Goal: Information Seeking & Learning: Check status

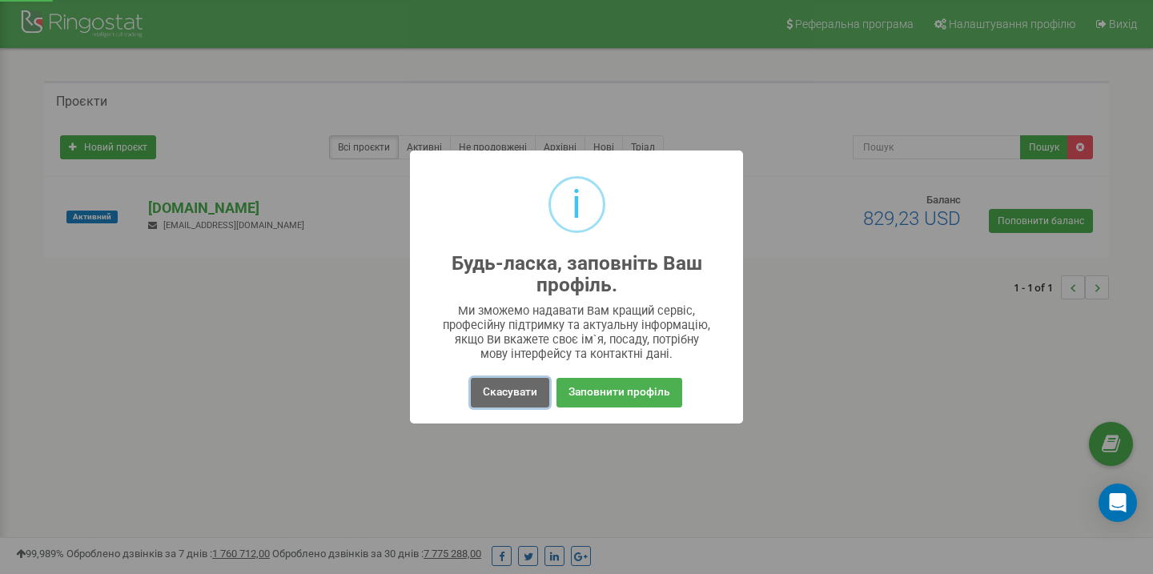
click at [507, 387] on button "Скасувати" at bounding box center [510, 393] width 78 height 30
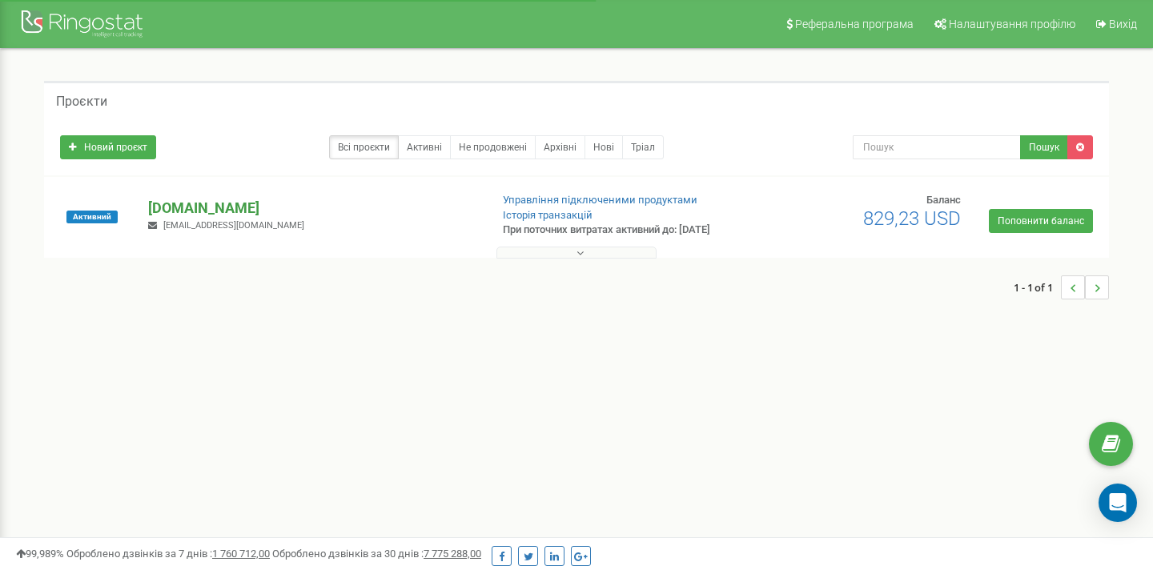
click at [202, 208] on p "[DOMAIN_NAME]" at bounding box center [312, 208] width 328 height 21
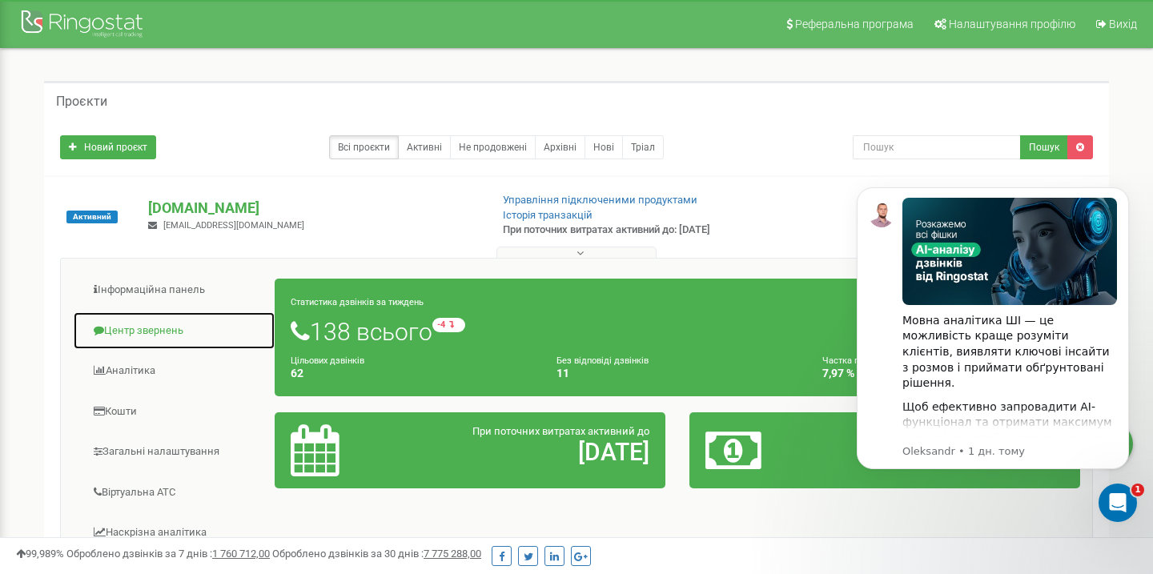
click at [145, 326] on link "Центр звернень" at bounding box center [174, 331] width 203 height 39
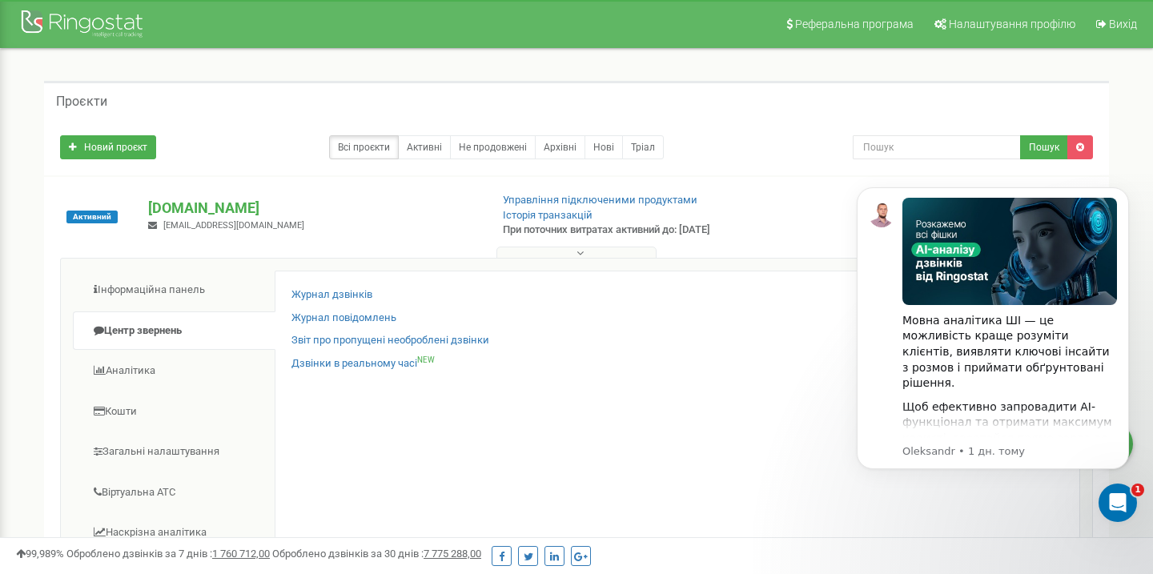
click at [787, 199] on div "Активний unvrsl.studio office@unvrsl.studio Управління підключеними продуктами …" at bounding box center [576, 225] width 1057 height 64
click at [346, 288] on link "Журнал дзвінків" at bounding box center [332, 295] width 81 height 15
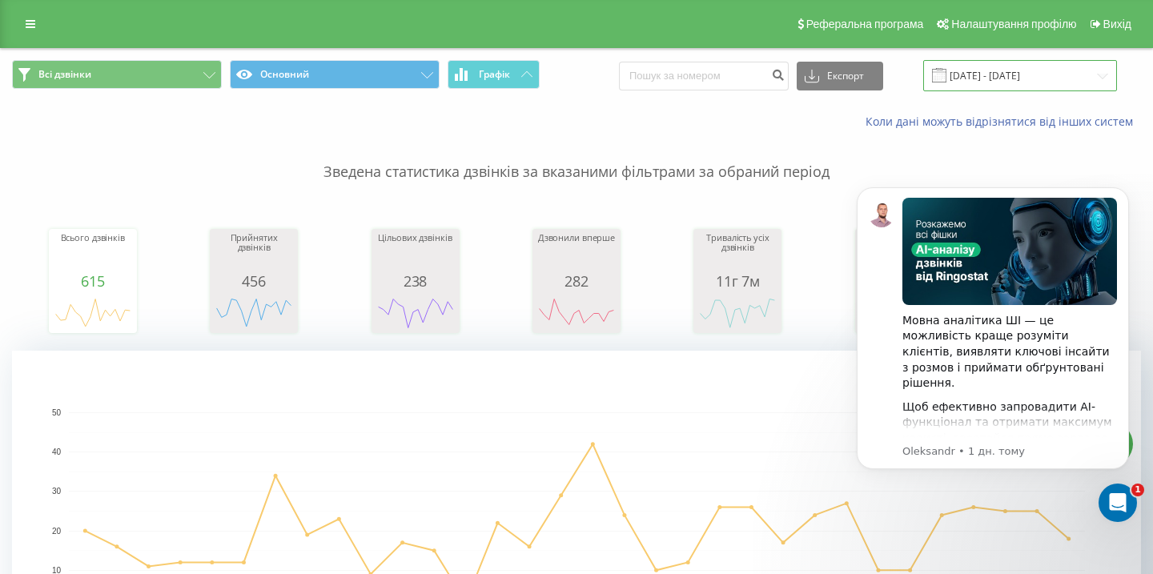
click at [1039, 75] on input "[DATE] - [DATE]" at bounding box center [1020, 75] width 194 height 31
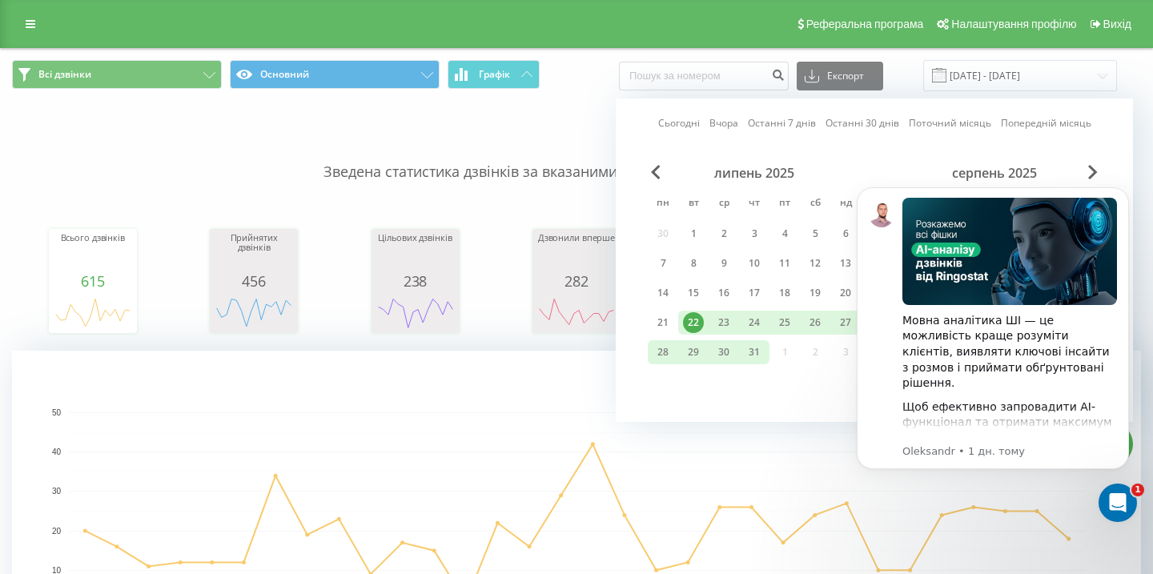
click at [792, 467] on rect "A chart." at bounding box center [577, 511] width 1016 height 198
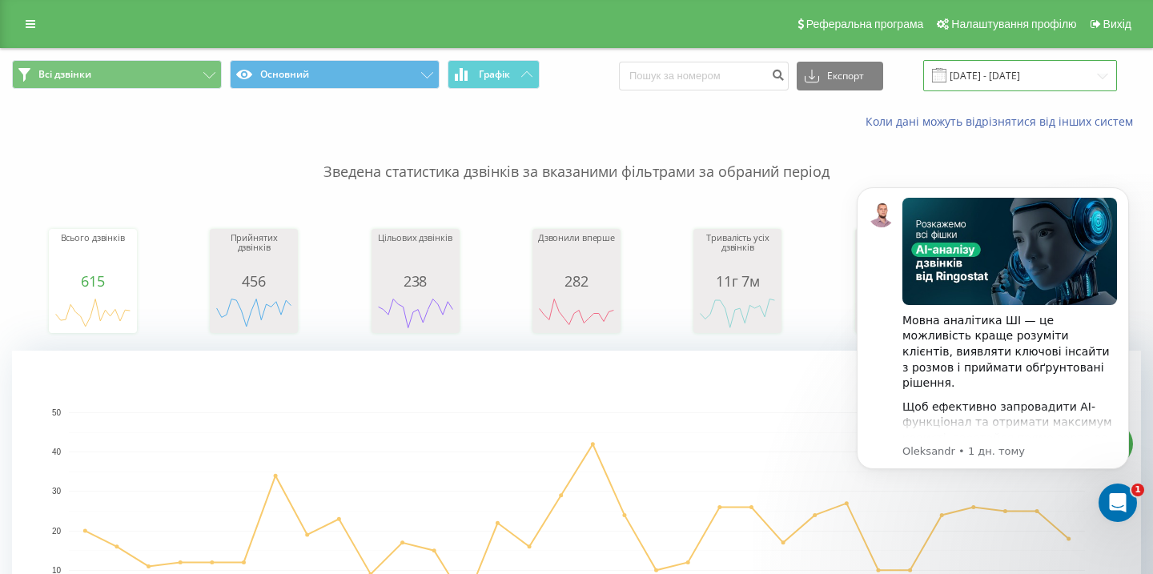
click at [1021, 66] on input "[DATE] - [DATE]" at bounding box center [1020, 75] width 194 height 31
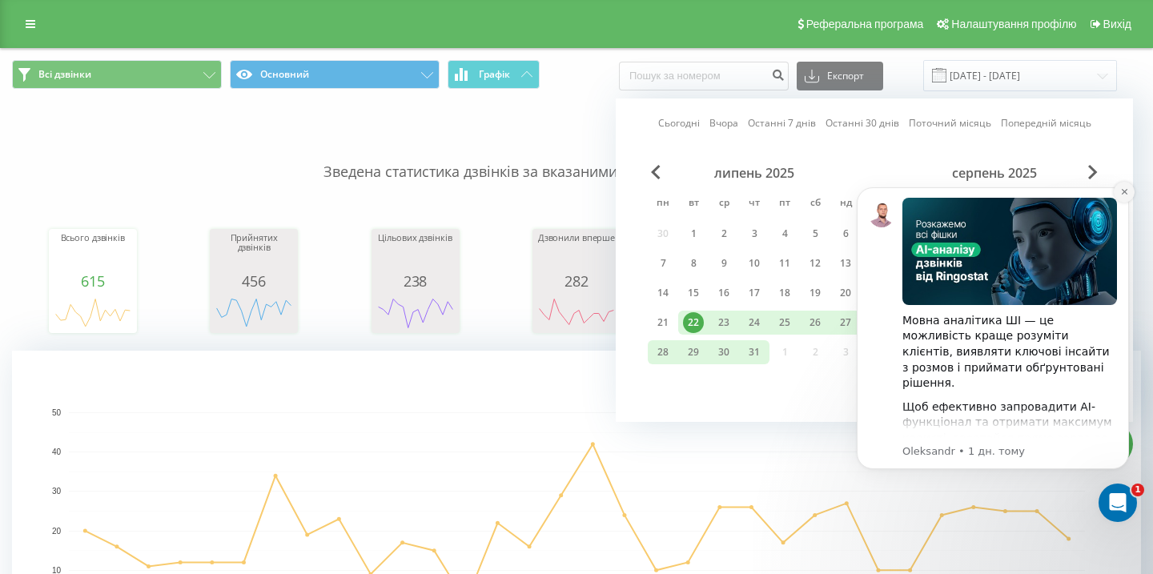
click at [1132, 191] on button "Dismiss notification" at bounding box center [1124, 192] width 21 height 21
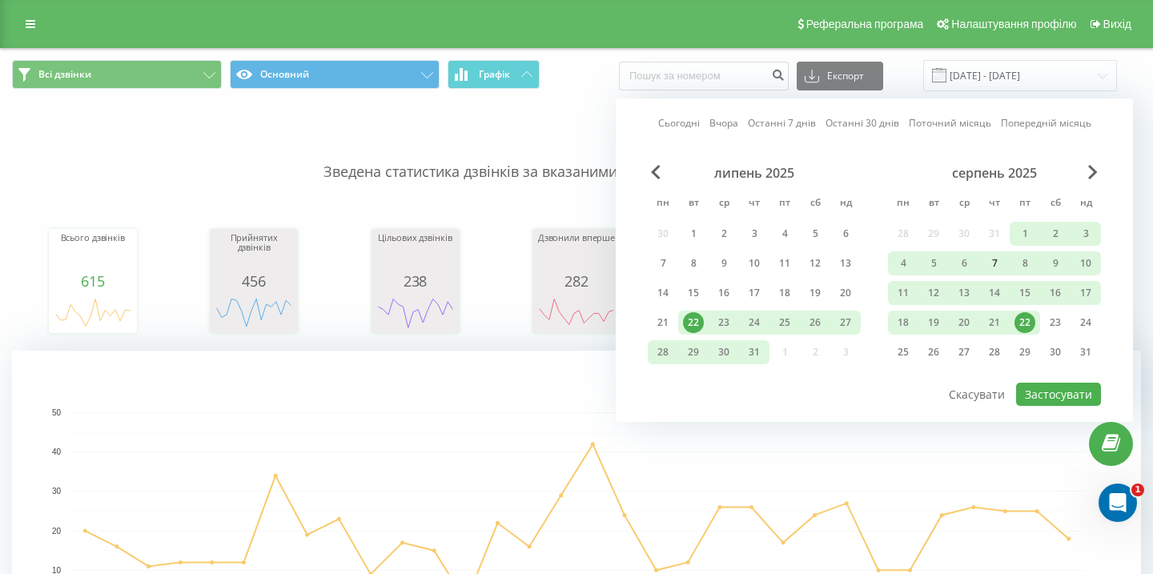
click at [1001, 259] on div "7" at bounding box center [994, 263] width 21 height 21
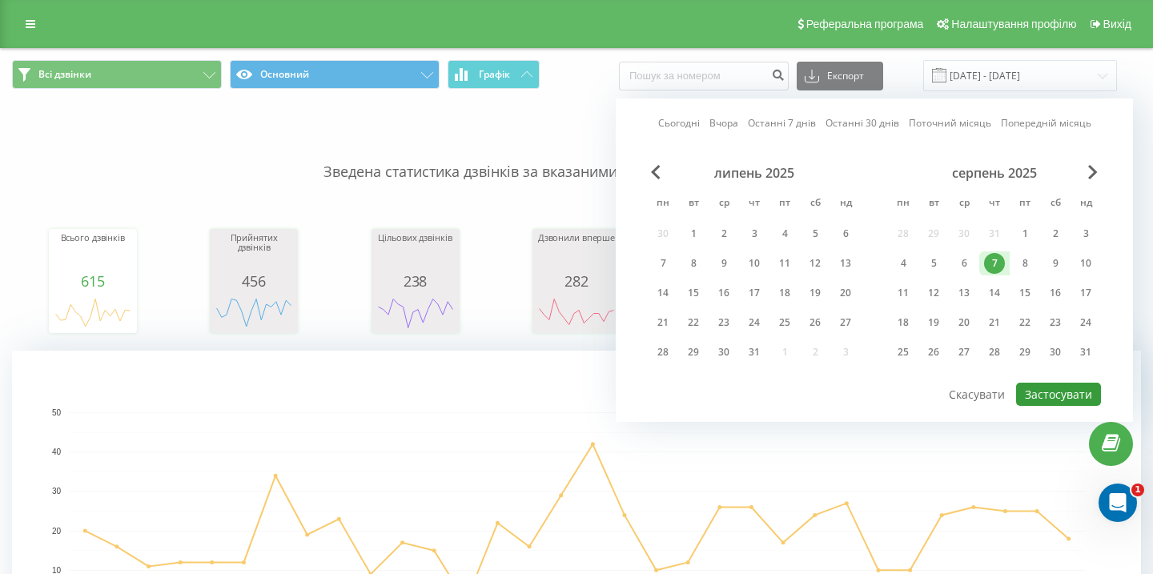
click at [1057, 394] on button "Застосувати" at bounding box center [1058, 394] width 85 height 23
type input "[DATE] - [DATE]"
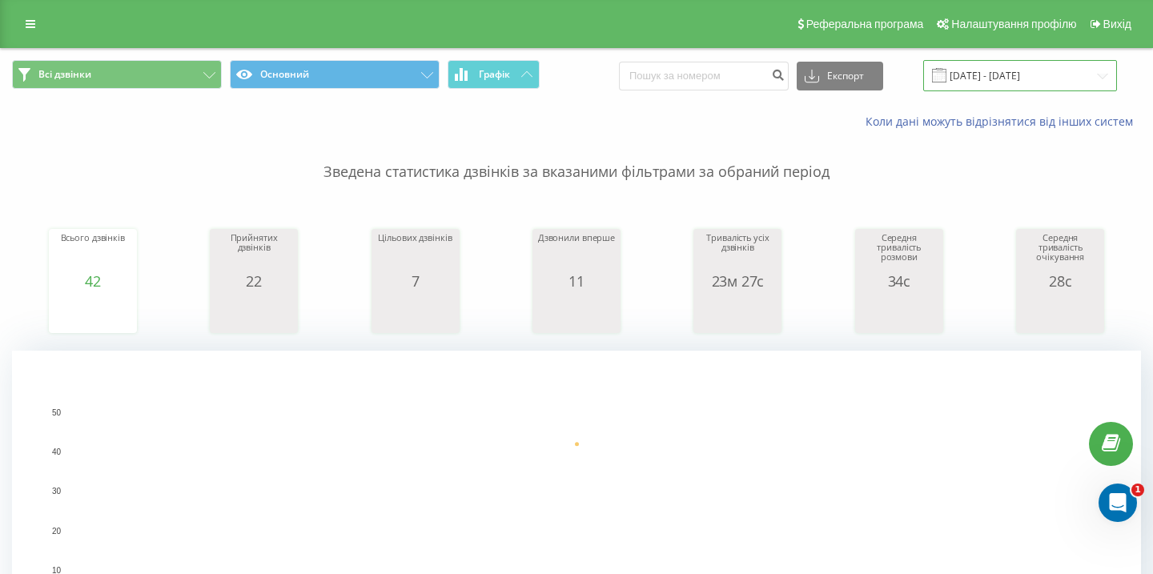
click at [979, 73] on input "[DATE] - [DATE]" at bounding box center [1020, 75] width 194 height 31
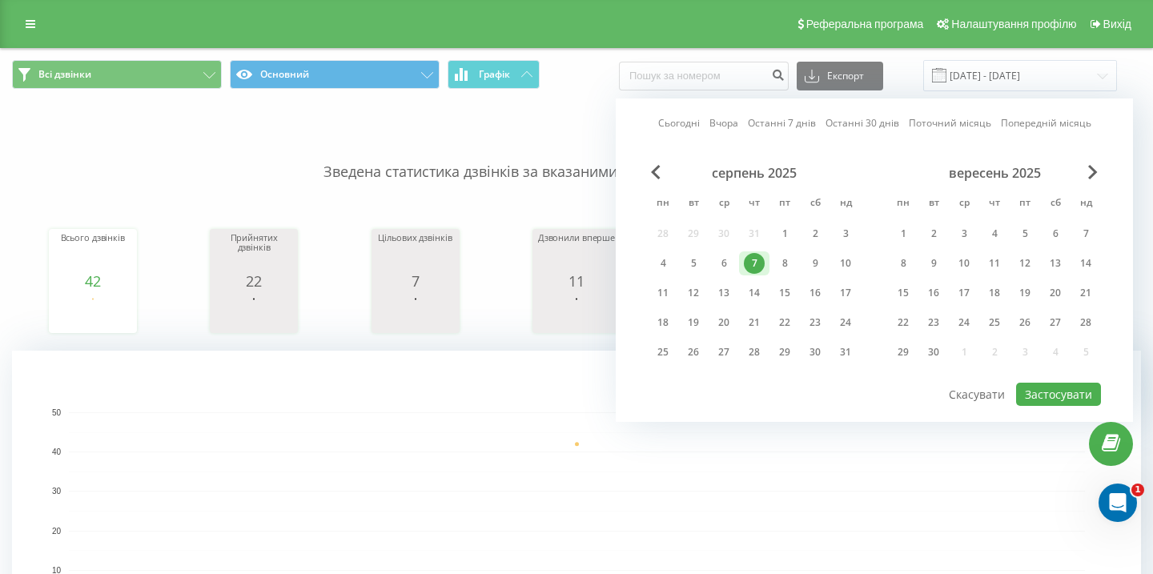
click at [543, 376] on rect "A chart." at bounding box center [576, 511] width 1129 height 320
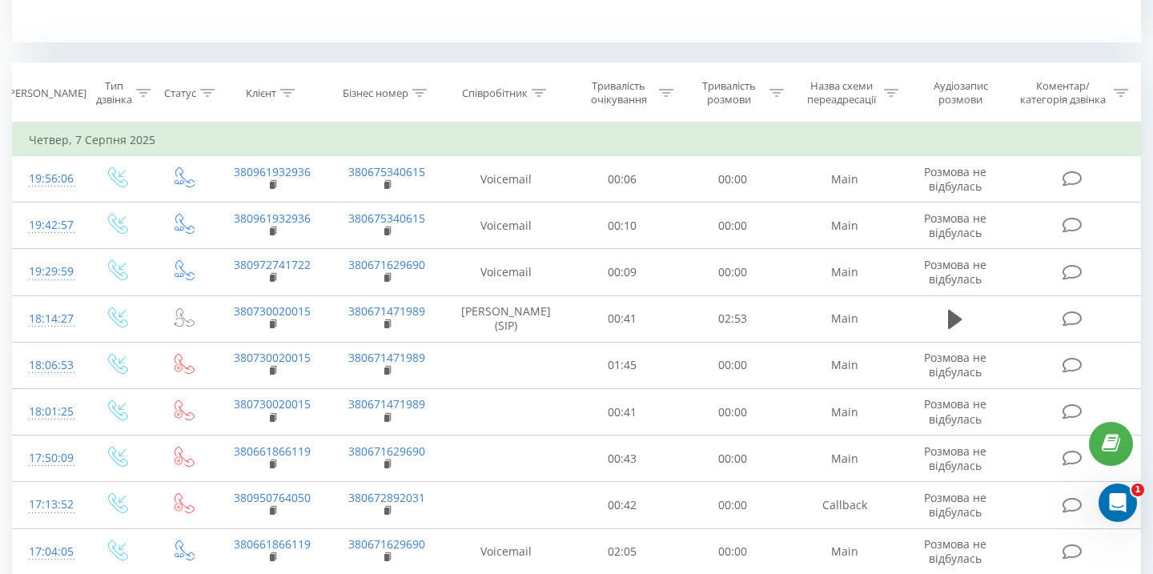
scroll to position [1436, 0]
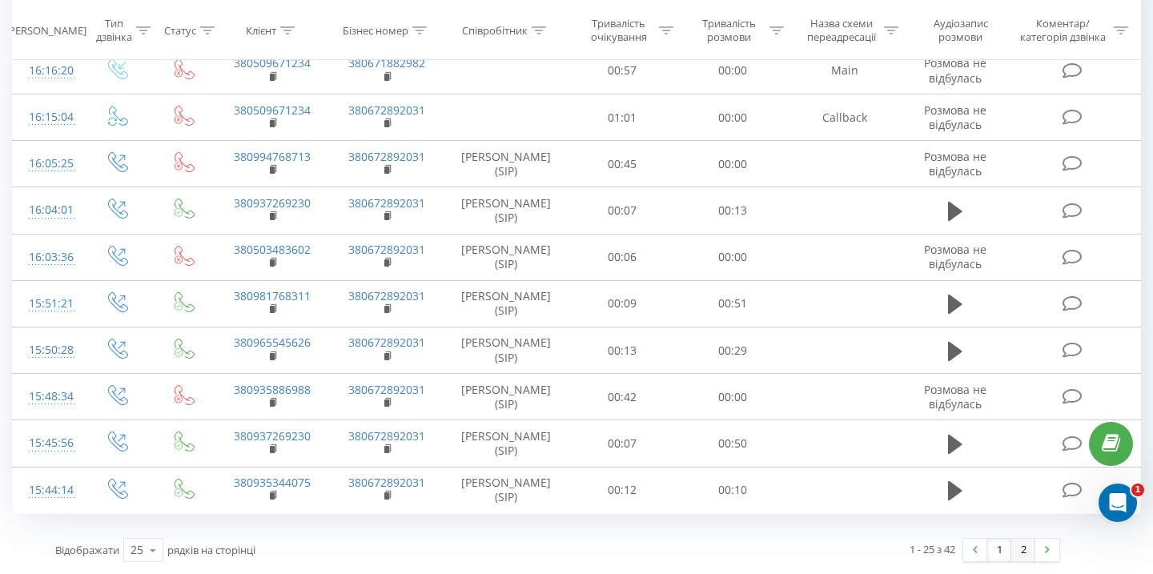
click at [1025, 545] on link "2" at bounding box center [1023, 550] width 24 height 22
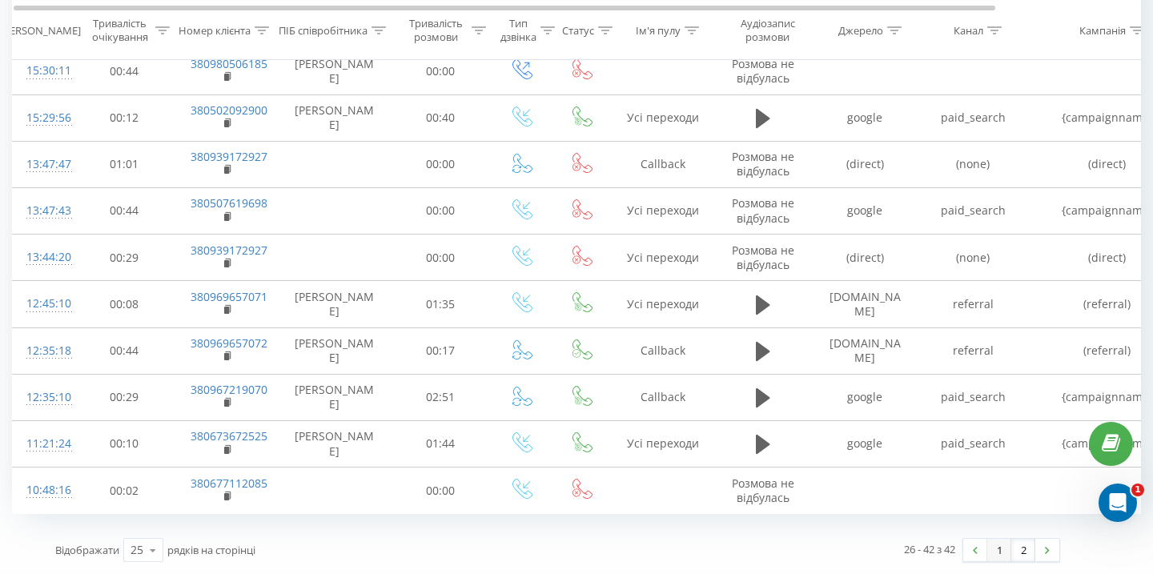
click at [993, 557] on link "1" at bounding box center [999, 550] width 24 height 22
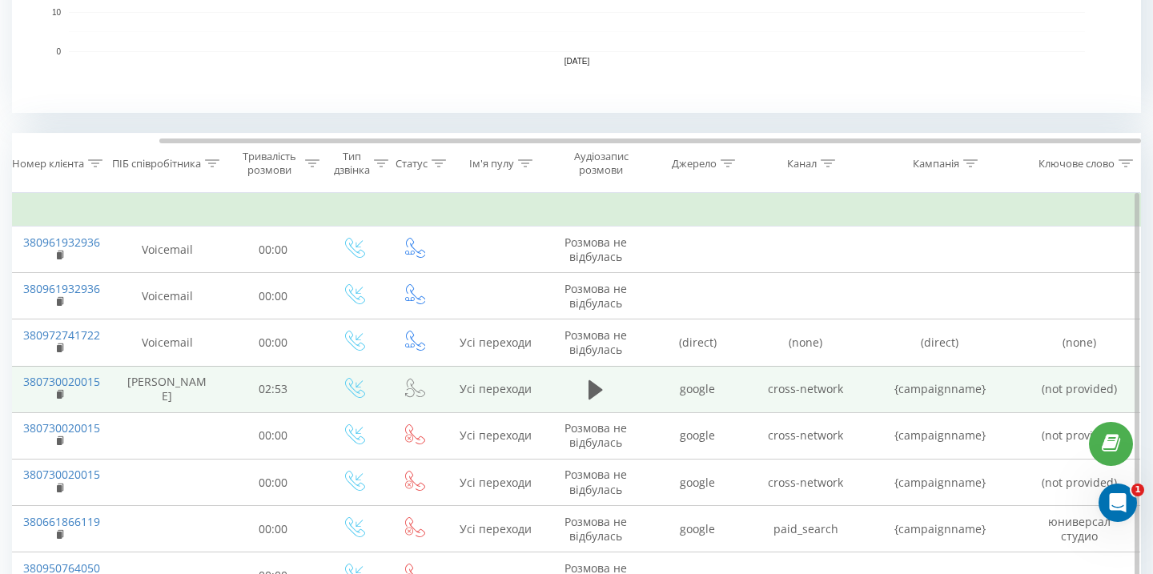
click at [768, 392] on td "cross-network" at bounding box center [806, 389] width 108 height 46
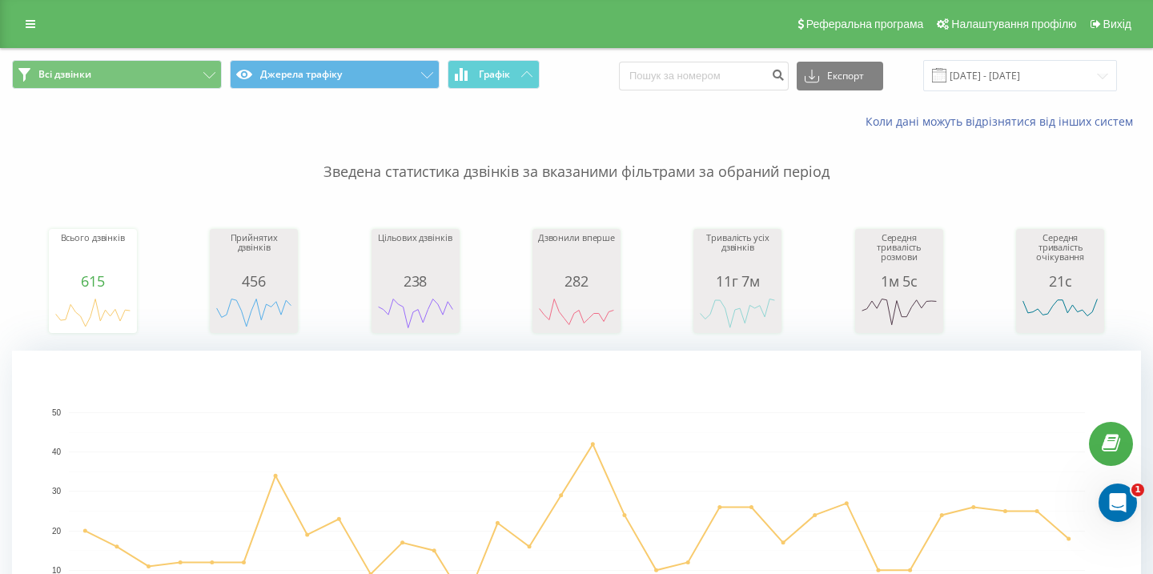
scroll to position [0, 170]
click at [1003, 71] on input "[DATE] - [DATE]" at bounding box center [1020, 75] width 194 height 31
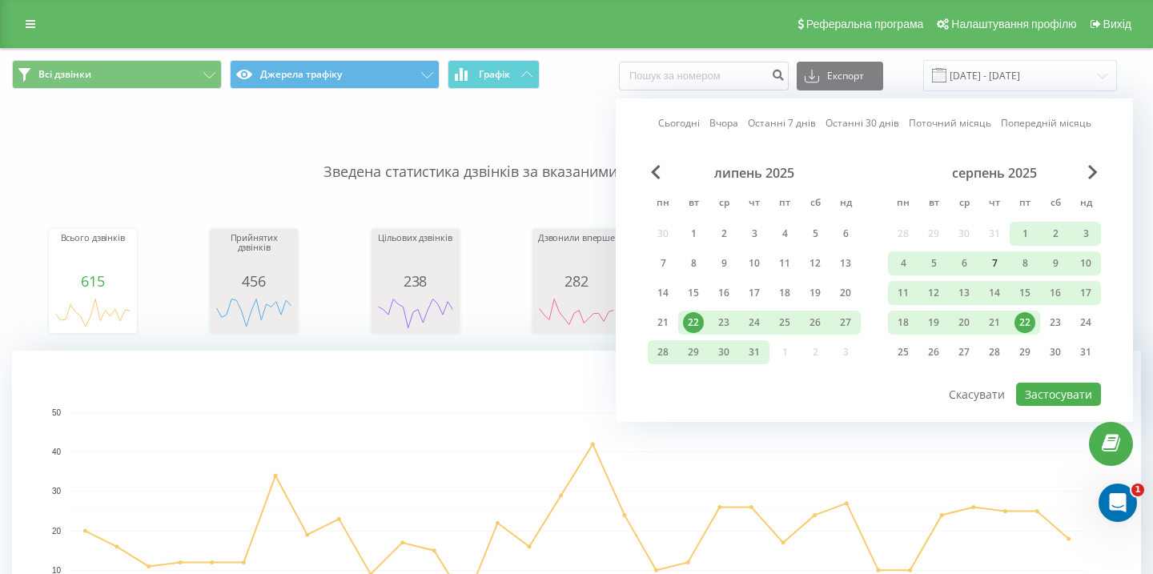
click at [992, 266] on div "7" at bounding box center [994, 263] width 21 height 21
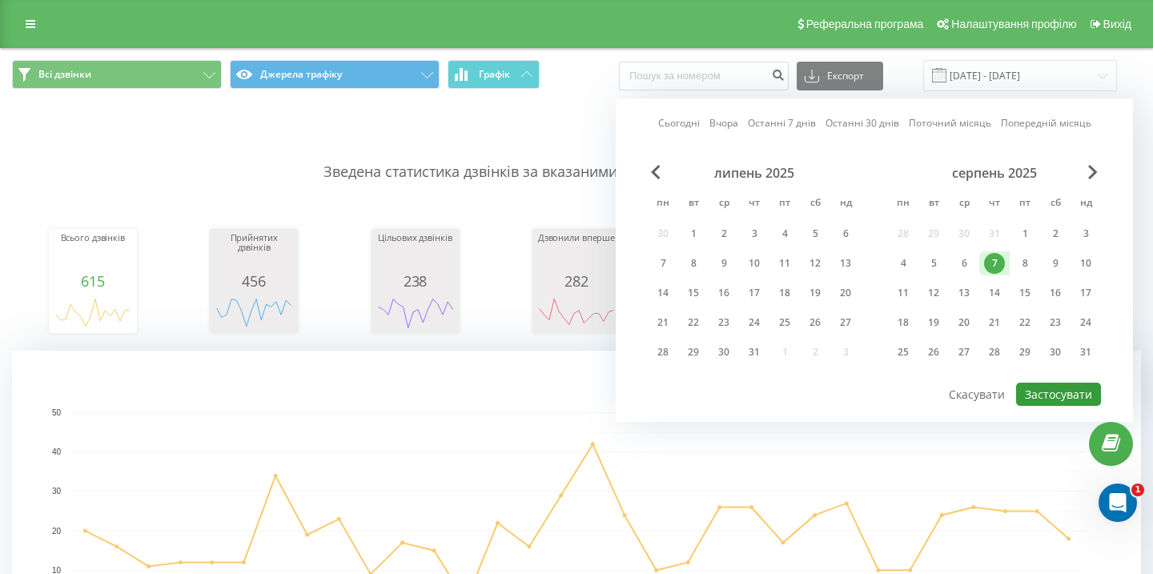
click at [1045, 392] on button "Застосувати" at bounding box center [1058, 394] width 85 height 23
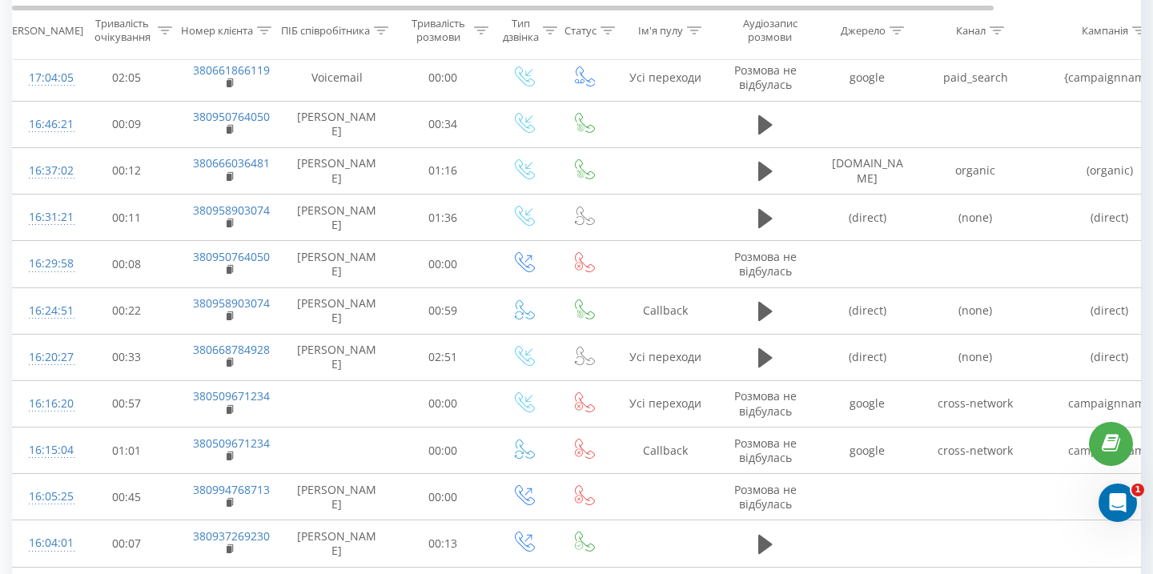
scroll to position [1436, 0]
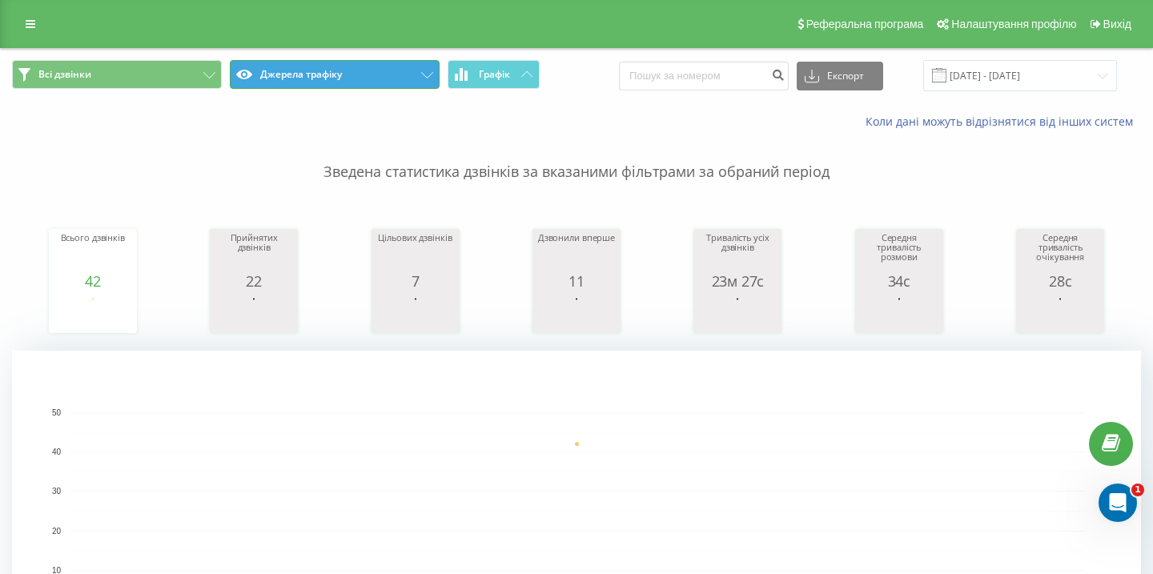
click at [336, 80] on button "Джерела трафіку" at bounding box center [335, 74] width 210 height 29
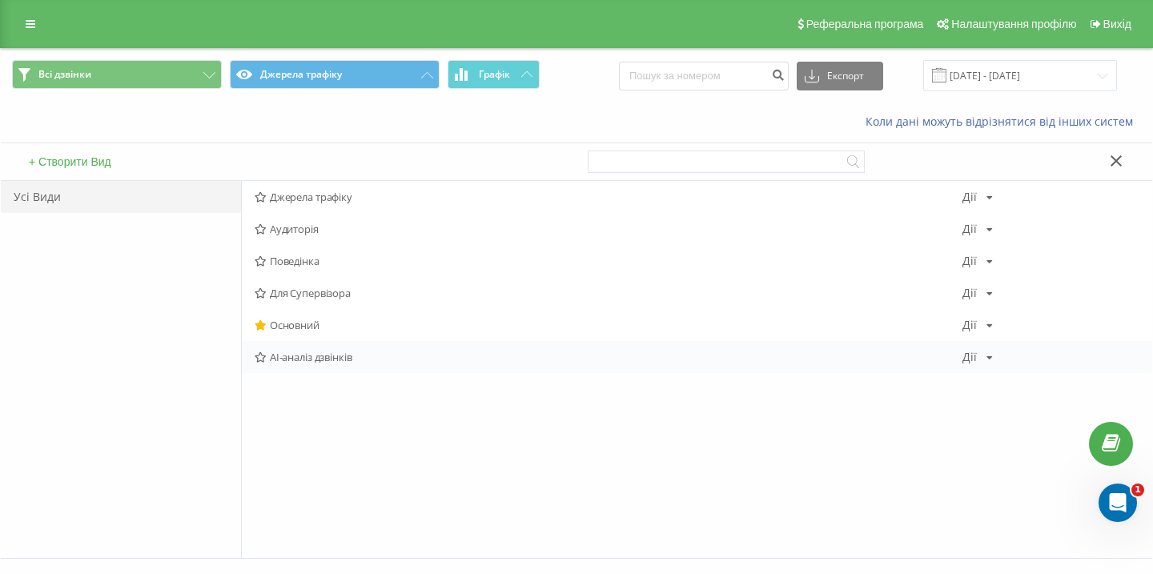
click at [328, 354] on span "AI-аналіз дзвінків" at bounding box center [609, 357] width 708 height 11
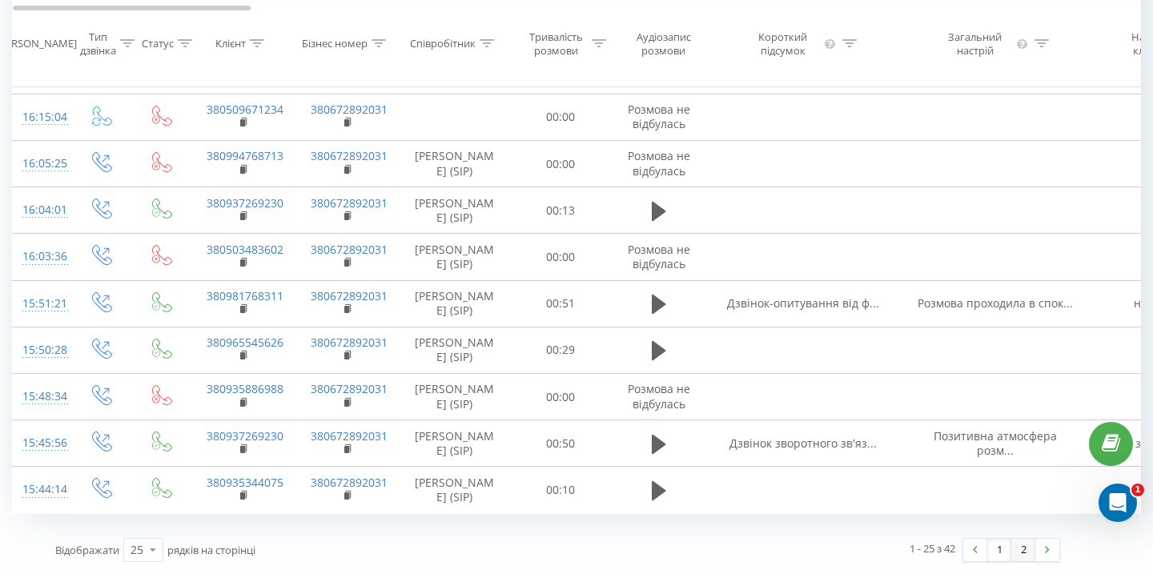
click at [1023, 551] on link "2" at bounding box center [1023, 550] width 24 height 22
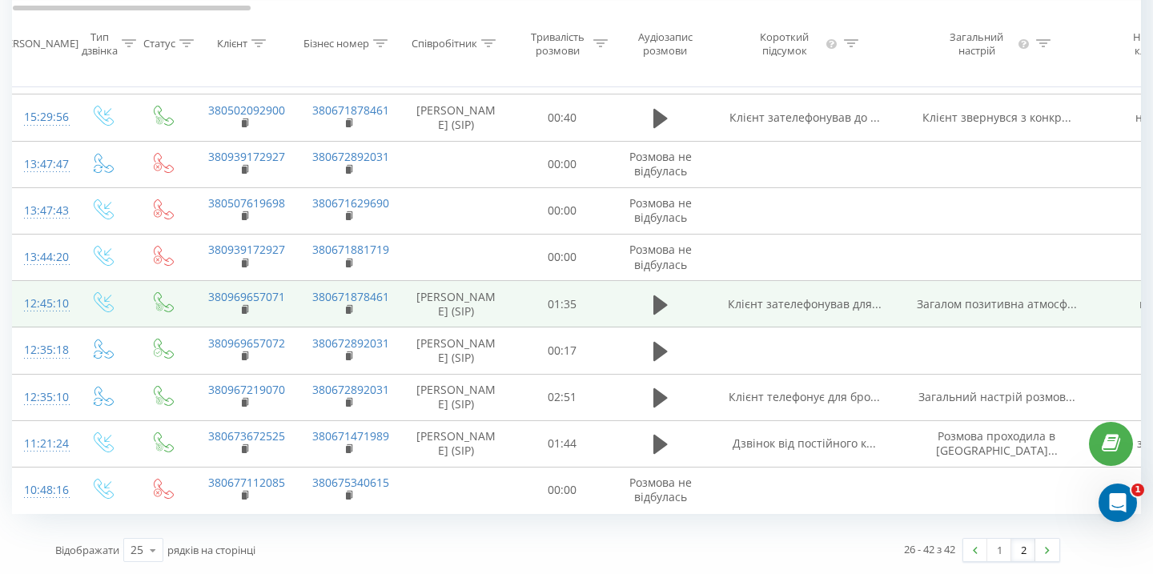
click at [818, 296] on span "Клієнт зателефонував для..." at bounding box center [805, 303] width 154 height 15
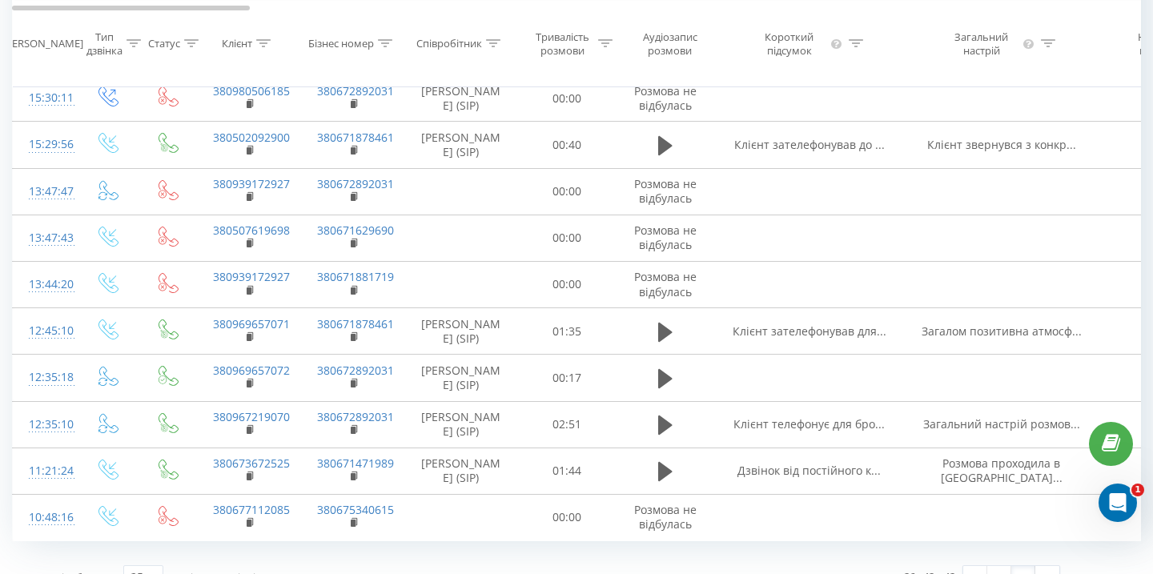
scroll to position [1104, 0]
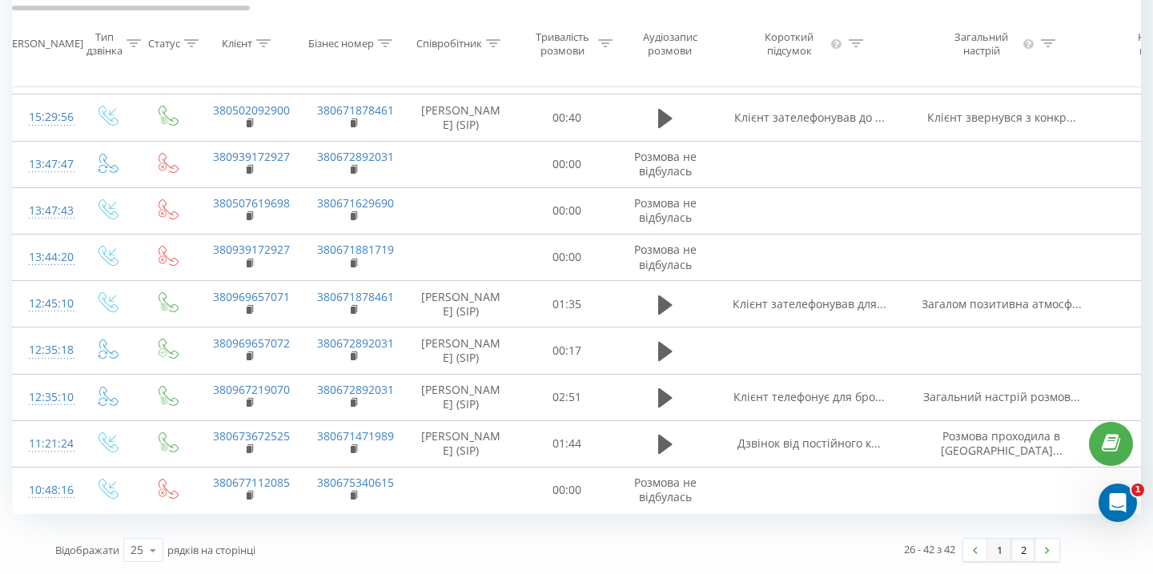
click at [1000, 549] on link "1" at bounding box center [999, 550] width 24 height 22
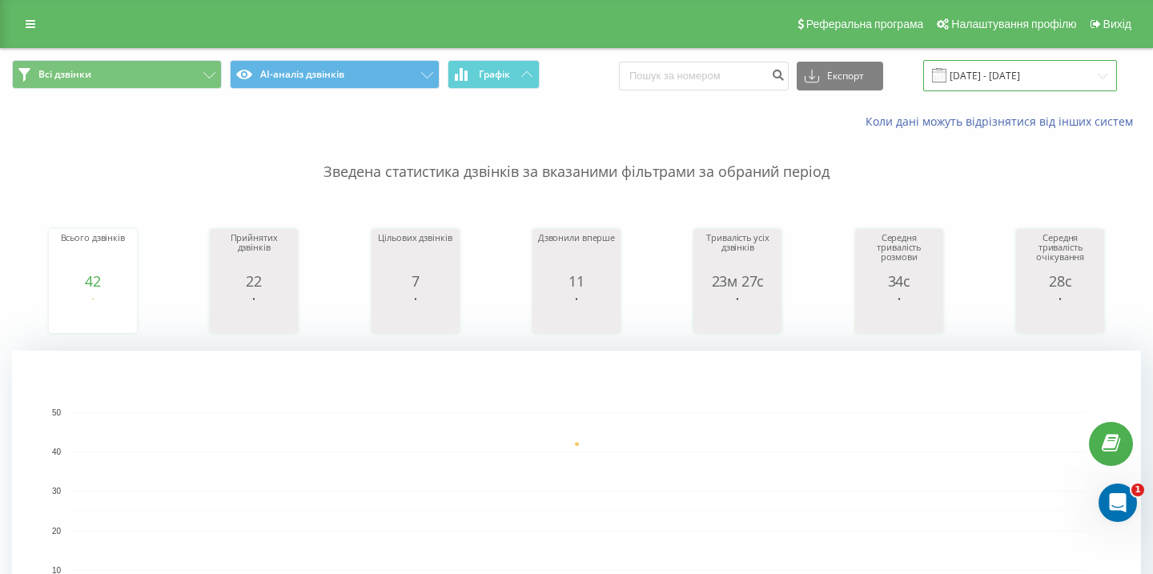
click at [990, 73] on input "[DATE] - [DATE]" at bounding box center [1020, 75] width 194 height 31
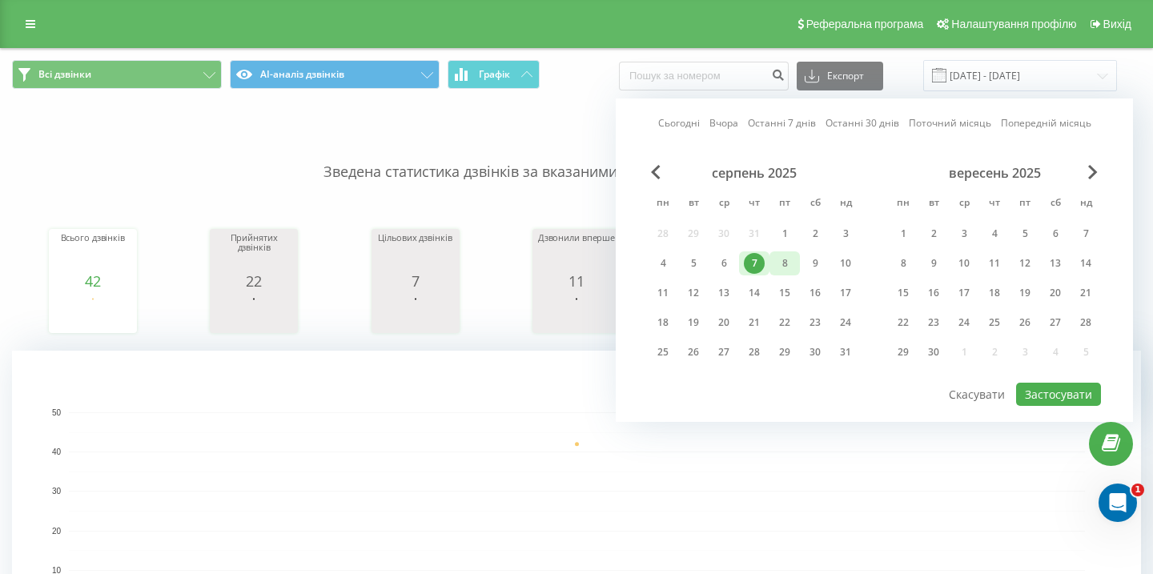
click at [788, 254] on div "8" at bounding box center [784, 263] width 21 height 21
click at [1051, 395] on button "Застосувати" at bounding box center [1058, 394] width 85 height 23
type input "[DATE] - [DATE]"
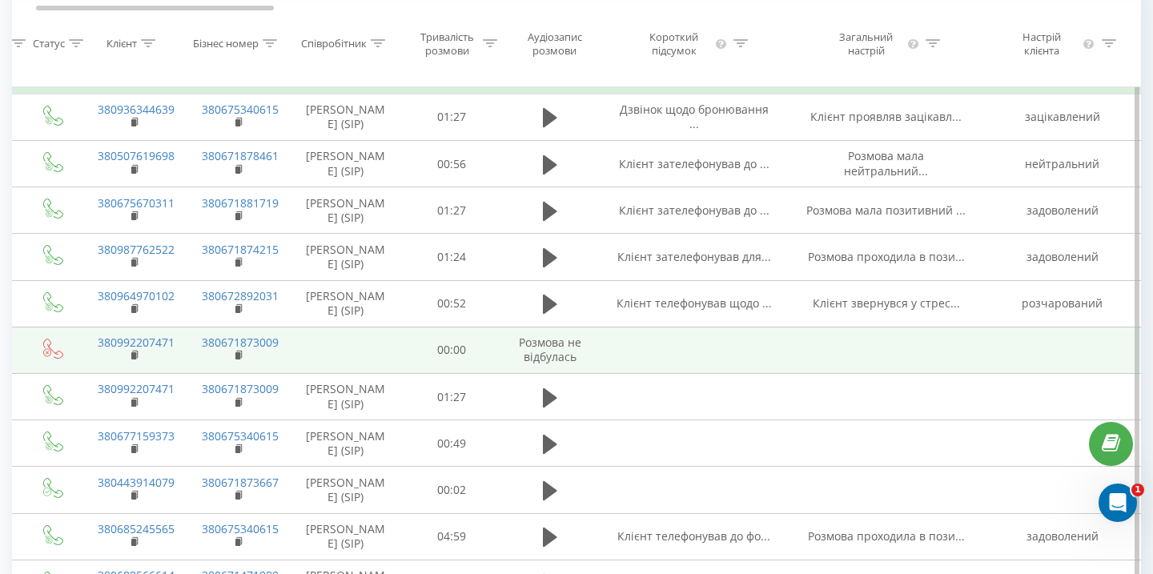
scroll to position [704, 0]
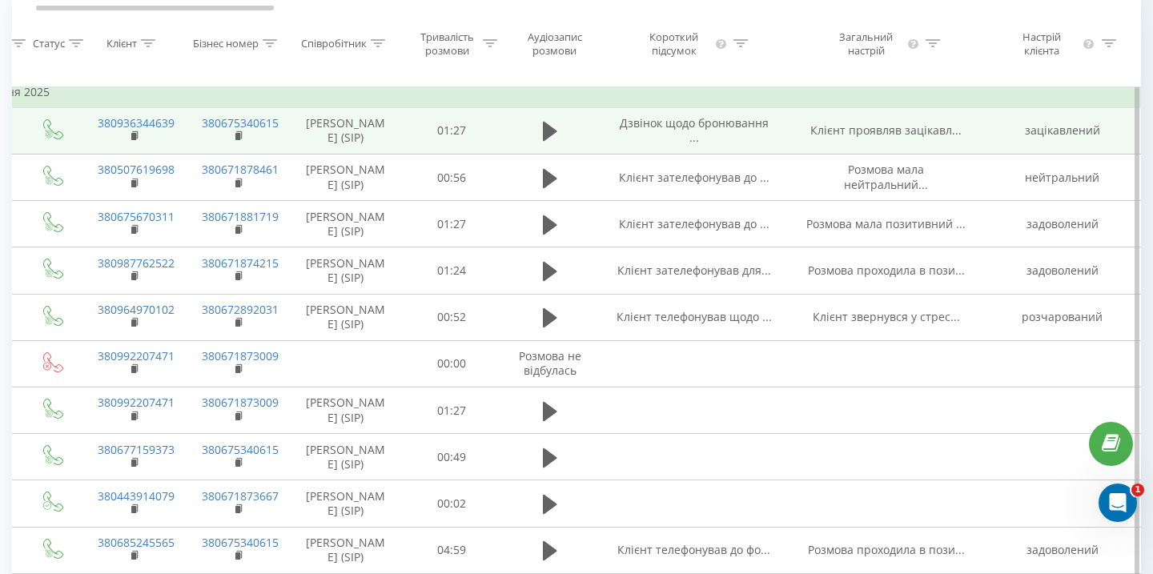
click at [677, 154] on td "Дзвінок щодо бронювання ..." at bounding box center [694, 130] width 192 height 46
click at [234, 131] on link "380675340615" at bounding box center [240, 122] width 77 height 15
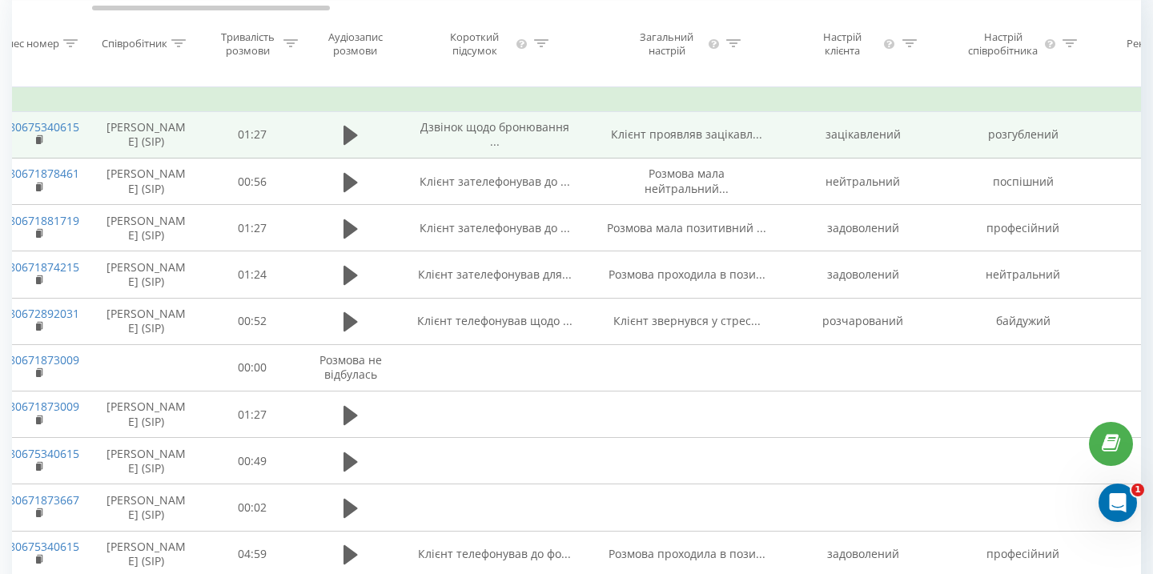
scroll to position [0, 376]
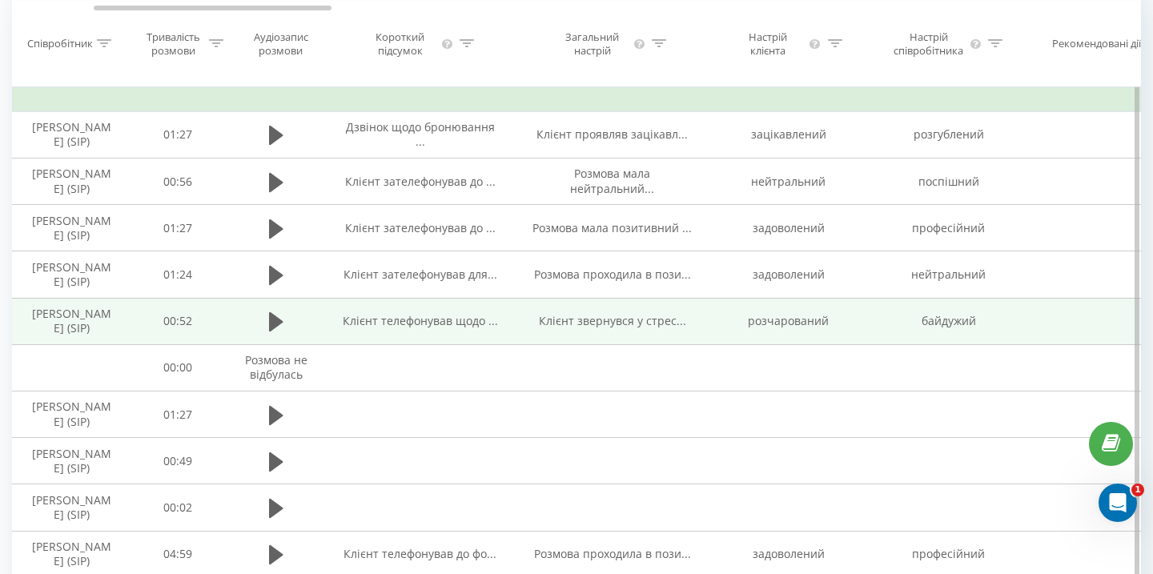
click at [452, 328] on span "Клієнт телефонував щодо ..." at bounding box center [420, 320] width 155 height 15
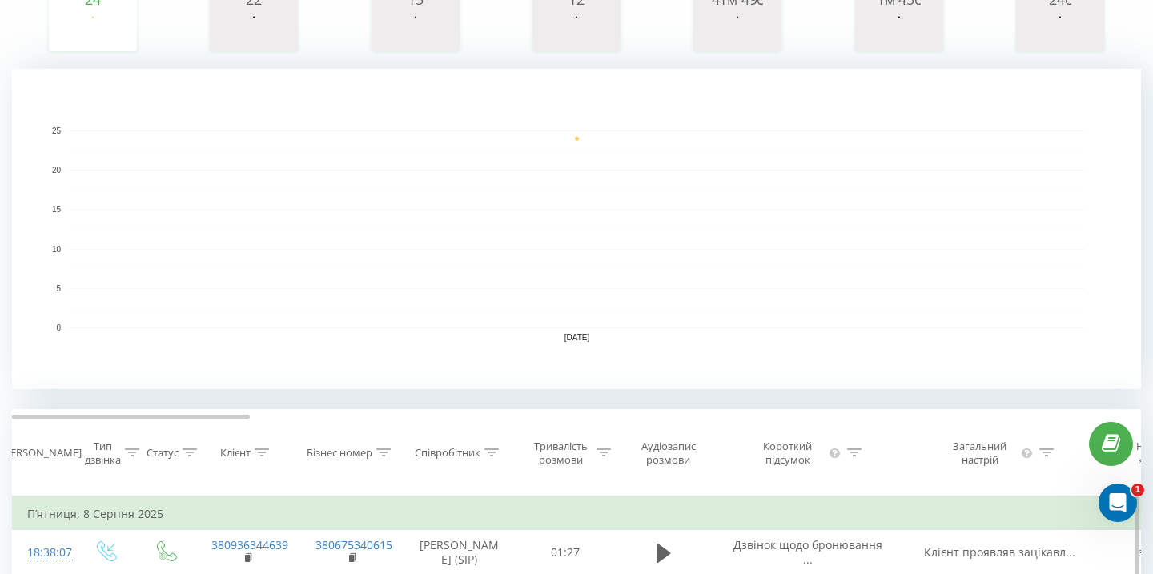
scroll to position [0, 0]
